Goal: Task Accomplishment & Management: Complete application form

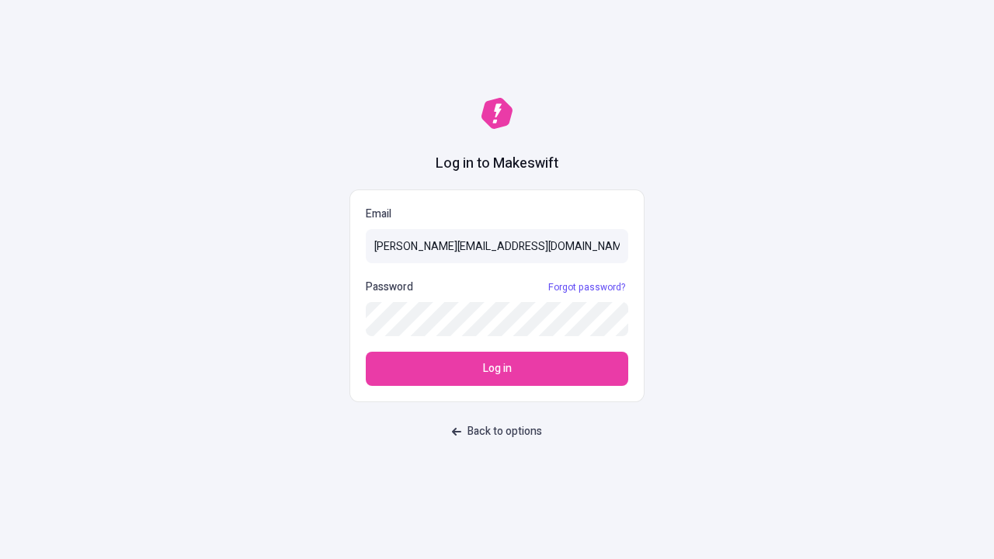
type input "[PERSON_NAME][EMAIL_ADDRESS][DOMAIN_NAME]"
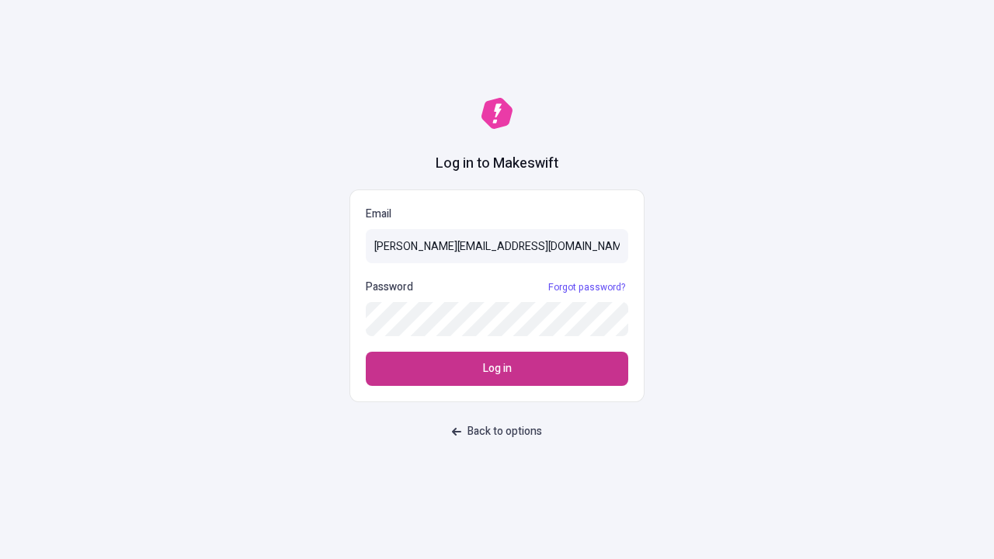
click at [497, 369] on span "Log in" at bounding box center [497, 368] width 29 height 17
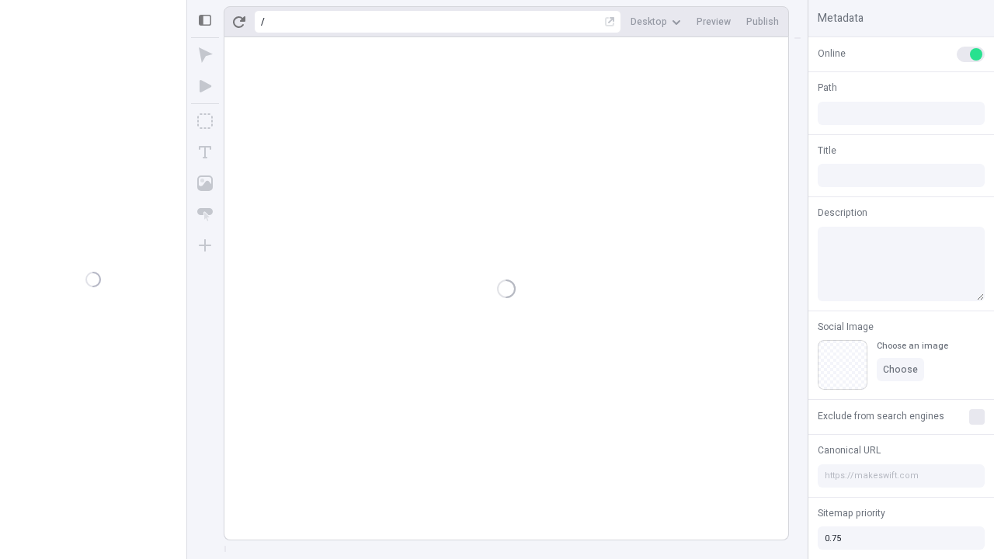
type input "/deep-link-dolor"
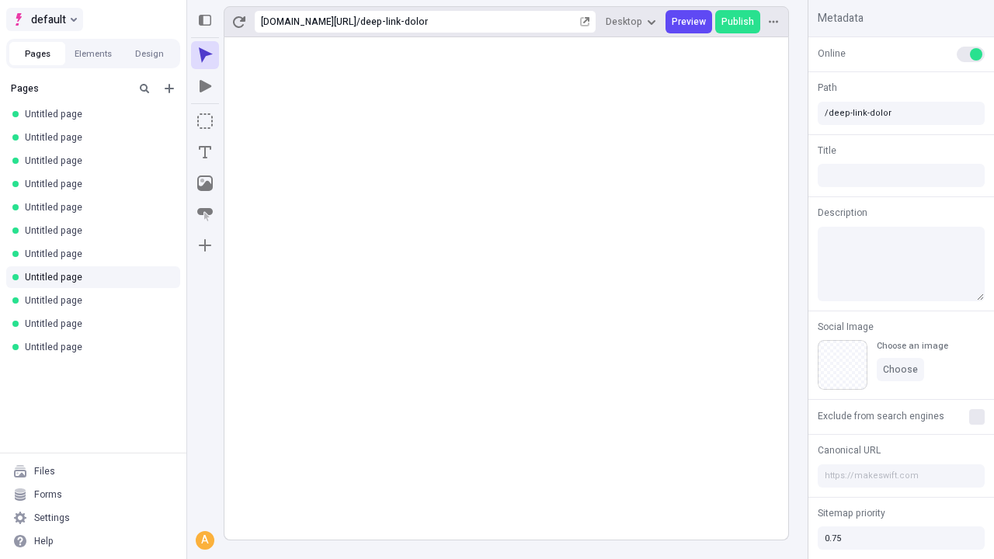
click at [43, 19] on span "default" at bounding box center [48, 19] width 35 height 19
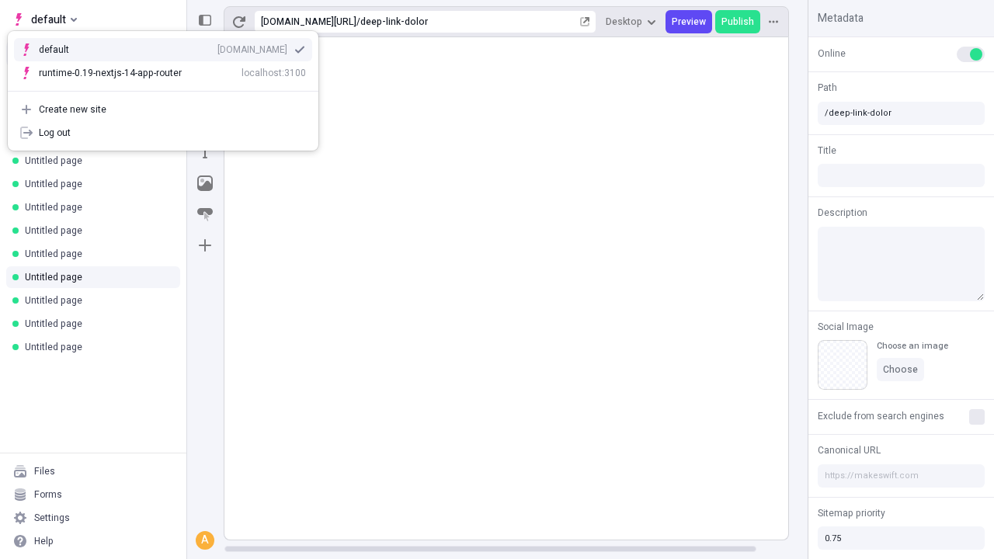
click at [163, 110] on div "Create new site" at bounding box center [172, 109] width 267 height 12
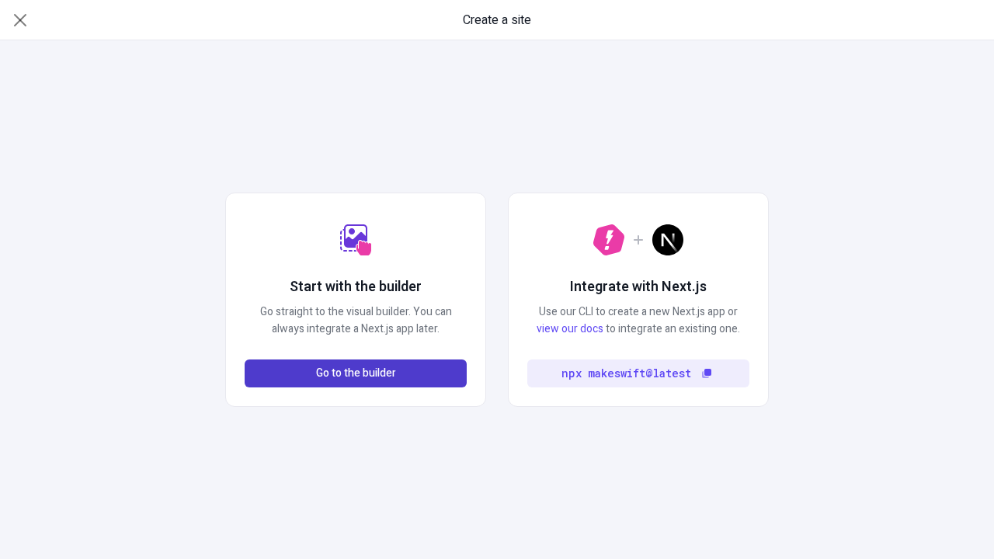
click at [356, 374] on span "Go to the builder" at bounding box center [356, 373] width 80 height 17
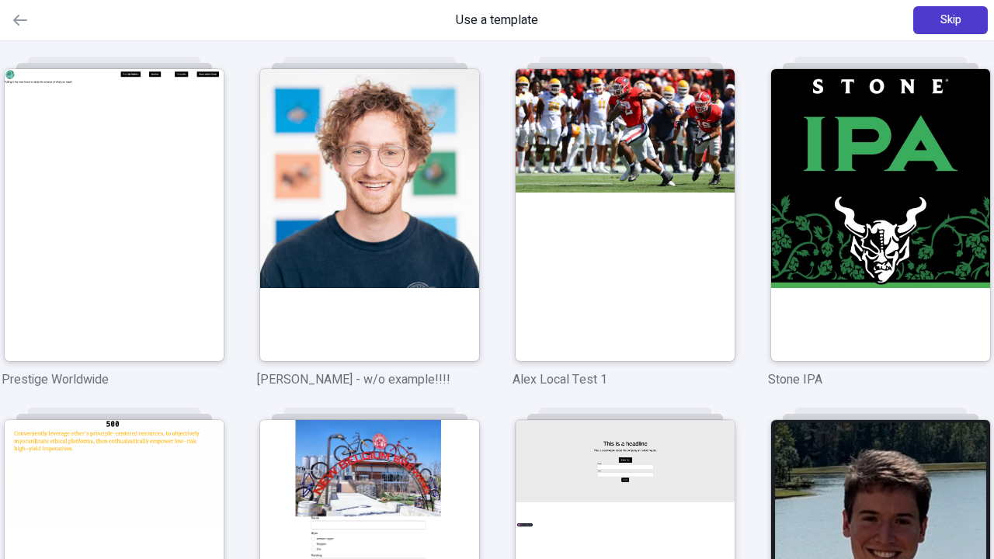
click at [951, 20] on span "Skip" at bounding box center [951, 20] width 21 height 17
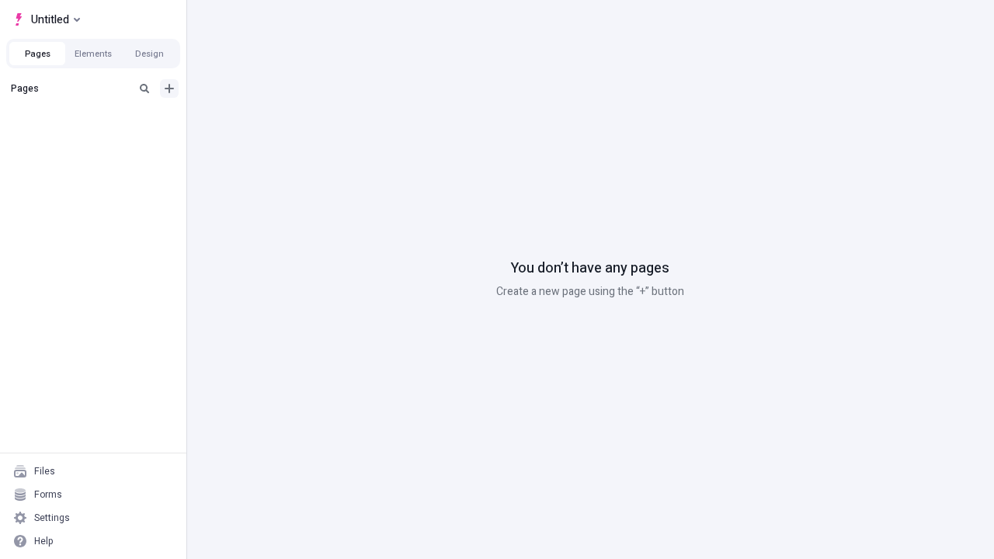
click at [169, 89] on icon "Add new" at bounding box center [169, 88] width 9 height 9
click at [252, 120] on span "Blank page" at bounding box center [261, 120] width 96 height 12
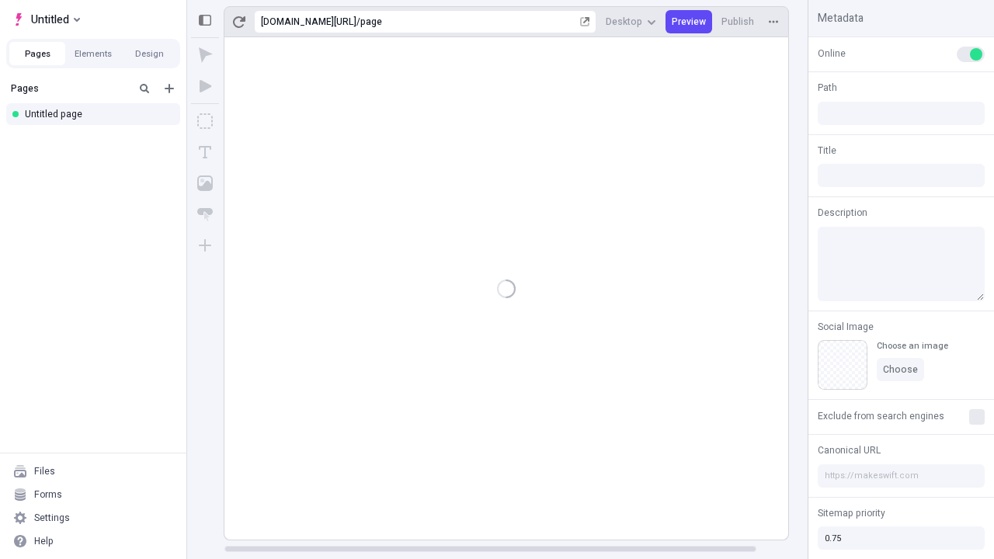
type input "/page"
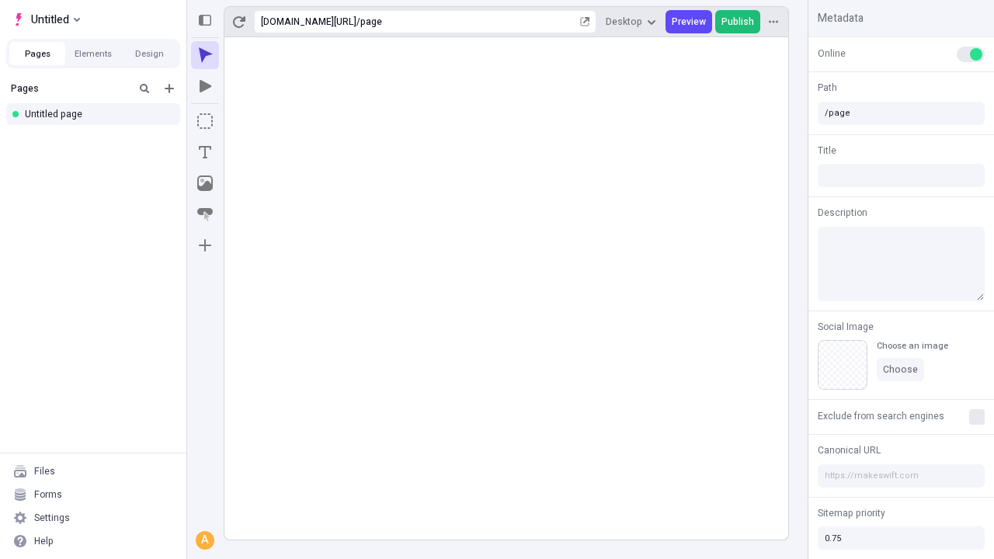
click at [739, 22] on span "Publish" at bounding box center [738, 22] width 33 height 12
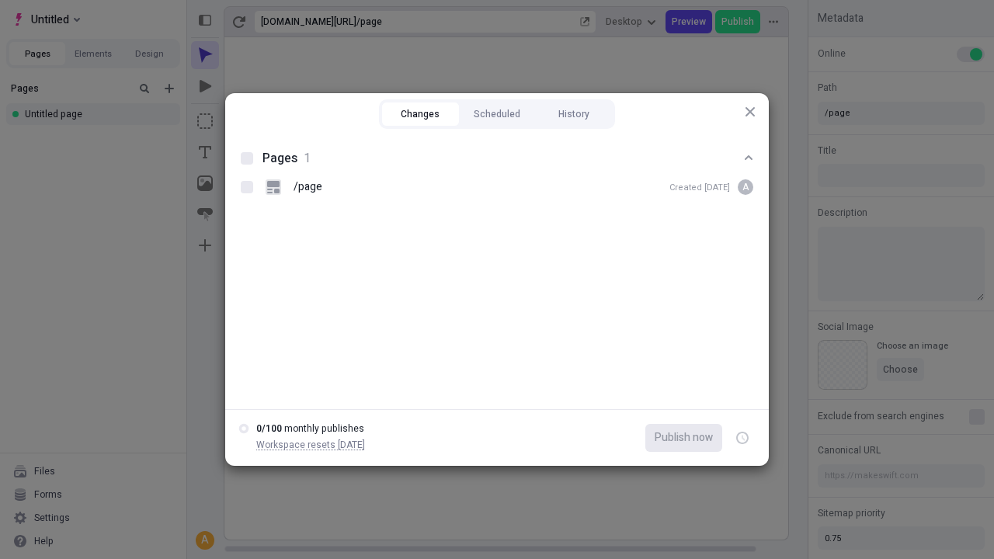
click at [420, 114] on button "Changes" at bounding box center [420, 114] width 77 height 23
click at [247, 158] on div at bounding box center [247, 158] width 12 height 12
checkbox input "true"
click at [743, 438] on icon "button" at bounding box center [744, 438] width 4 height 5
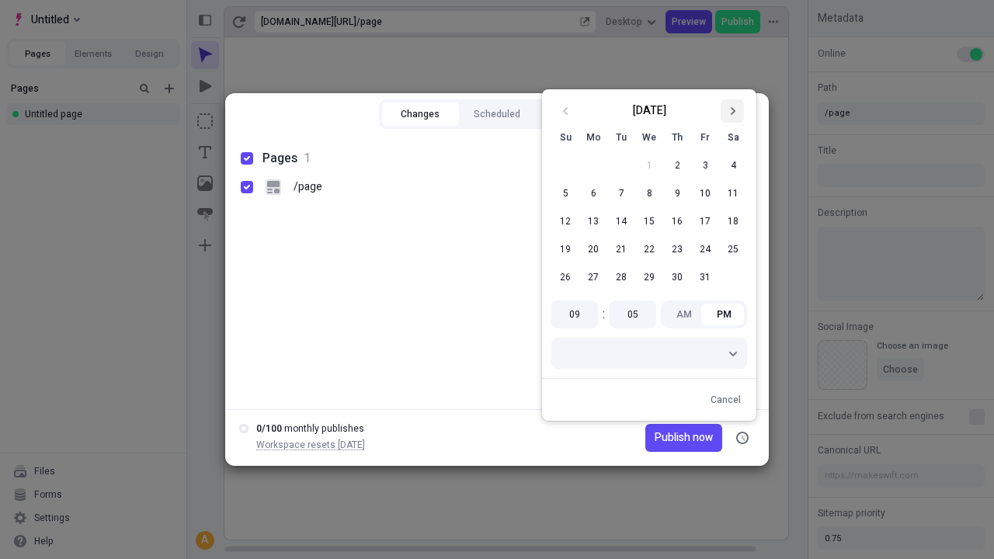
click at [732, 111] on icon "Go to next month" at bounding box center [732, 110] width 9 height 9
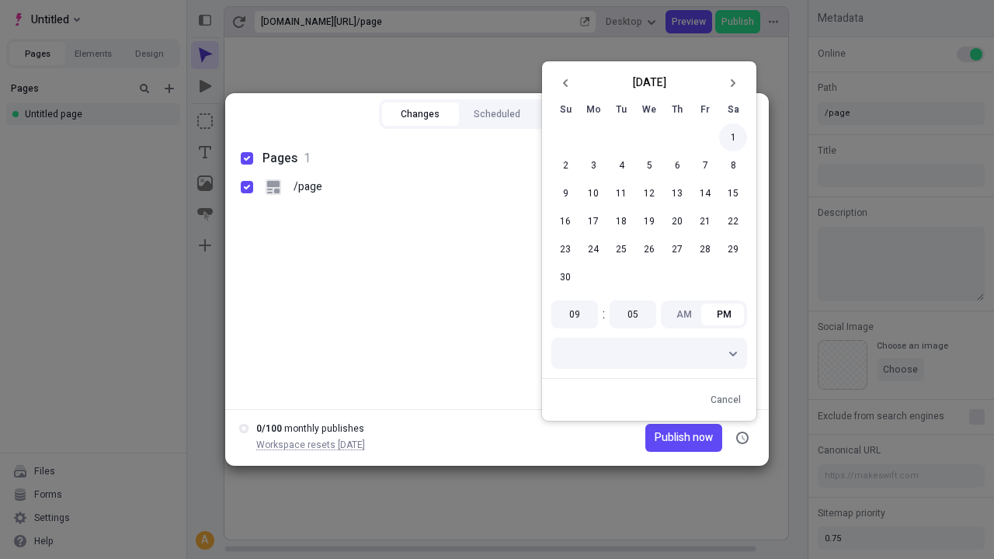
click at [733, 137] on button "1" at bounding box center [733, 138] width 28 height 28
click at [660, 438] on span "Publish on [DATE]" at bounding box center [670, 438] width 86 height 17
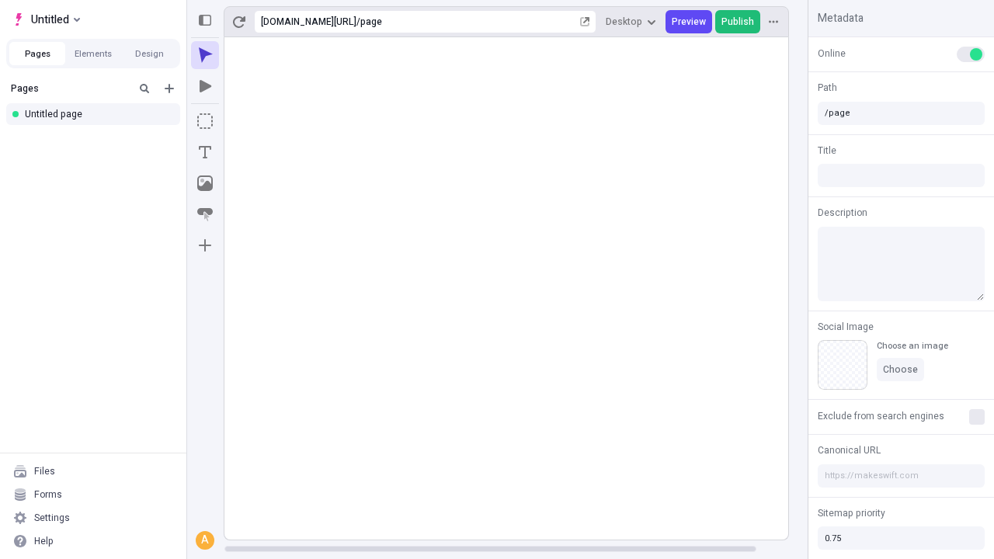
click at [739, 22] on span "Publish" at bounding box center [738, 22] width 33 height 12
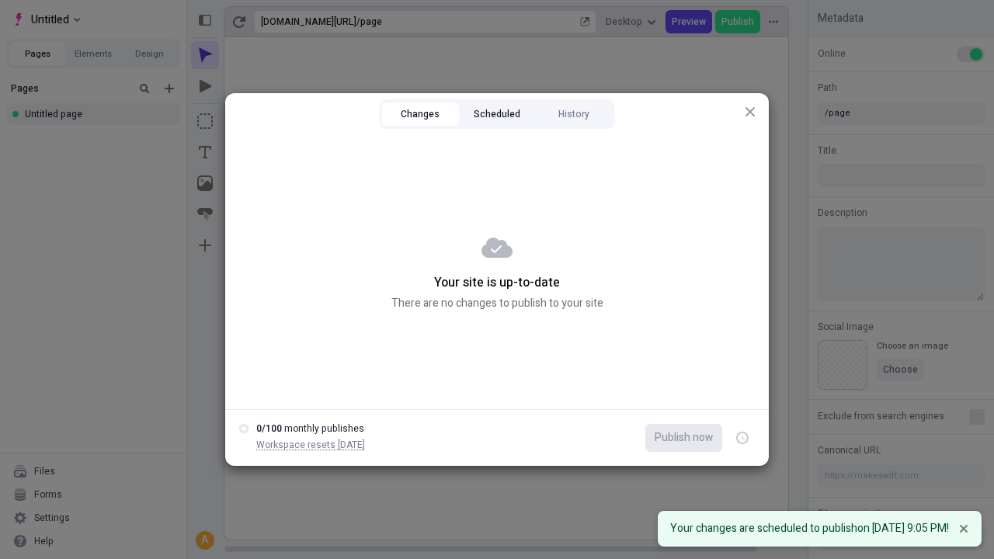
click at [497, 114] on button "Scheduled" at bounding box center [497, 114] width 77 height 23
